Goal: Find specific page/section: Find specific page/section

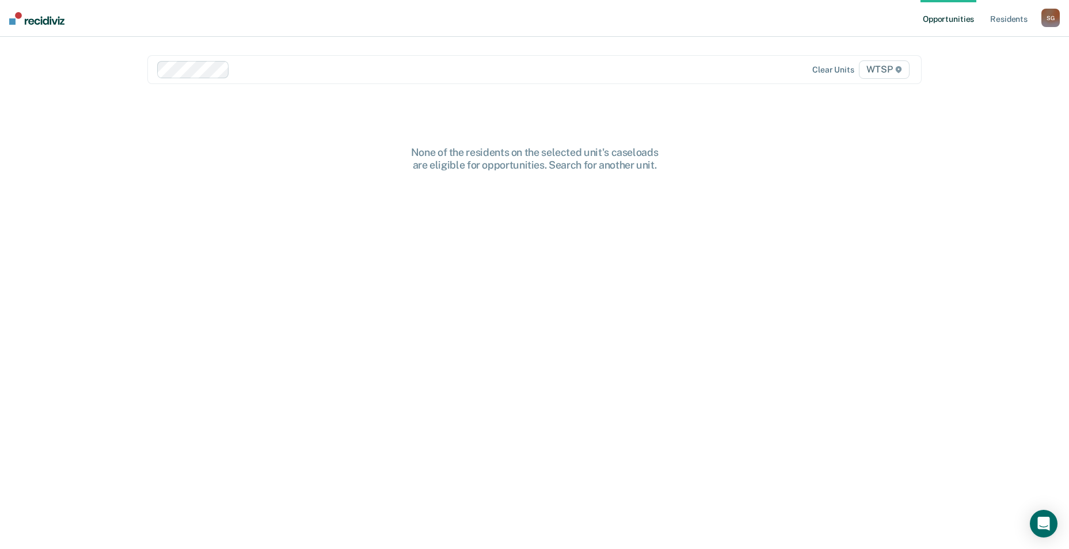
click at [1052, 18] on div "S G" at bounding box center [1051, 18] width 18 height 18
click at [735, 228] on div "None of the residents on the selected unit's caseloads are eligible for opportu…" at bounding box center [534, 356] width 775 height 420
